Goal: Information Seeking & Learning: Learn about a topic

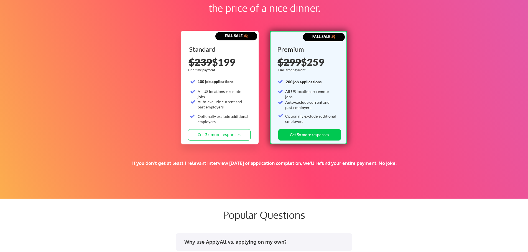
scroll to position [970, 0]
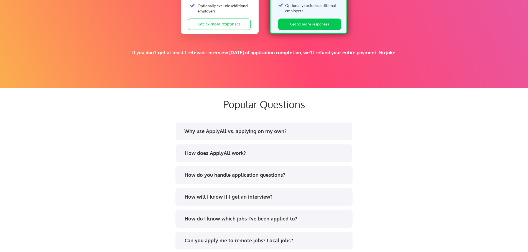
click at [242, 156] on div "How does ApplyAll work?" at bounding box center [266, 153] width 163 height 7
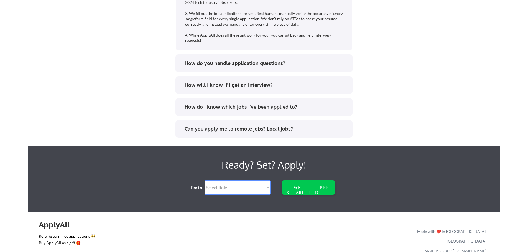
scroll to position [1201, 0]
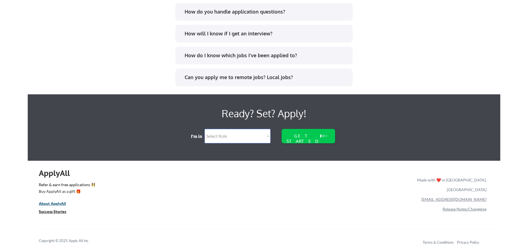
click at [61, 204] on u "About ApplyAll" at bounding box center [52, 203] width 27 height 5
